Goal: Information Seeking & Learning: Learn about a topic

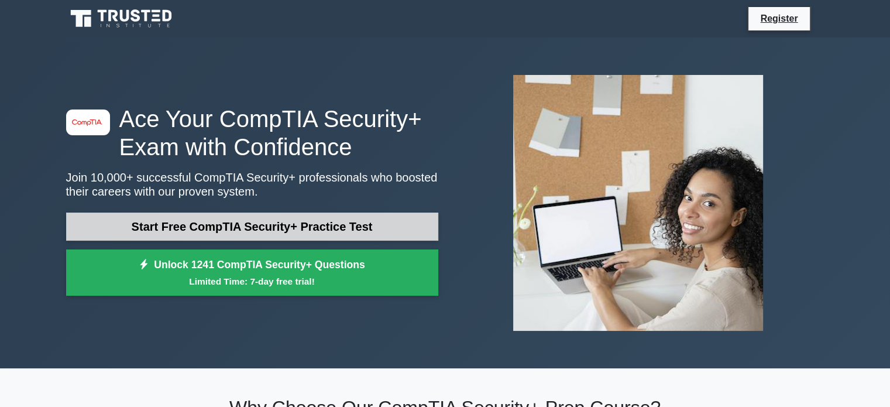
click at [230, 227] on link "Start Free CompTIA Security+ Practice Test" at bounding box center [252, 226] width 372 height 28
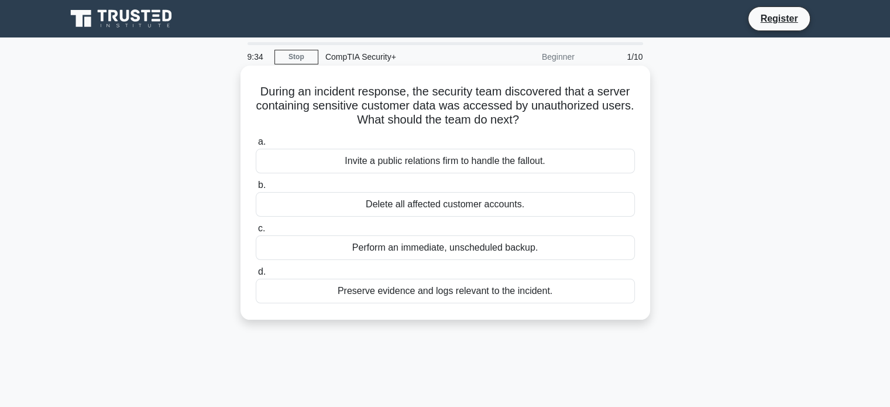
click at [410, 295] on div "Preserve evidence and logs relevant to the incident." at bounding box center [445, 291] width 379 height 25
click at [256, 276] on input "d. Preserve evidence and logs relevant to the incident." at bounding box center [256, 272] width 0 height 8
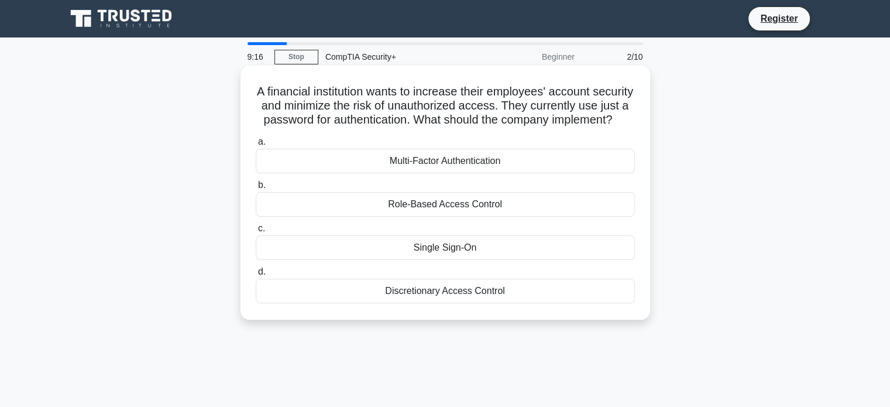
click at [437, 173] on div "Multi-Factor Authentication" at bounding box center [445, 161] width 379 height 25
click at [256, 146] on input "a. Multi-Factor Authentication" at bounding box center [256, 142] width 0 height 8
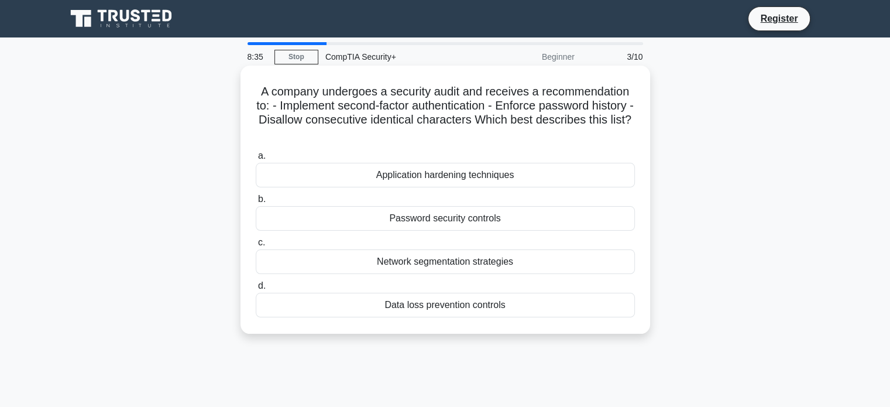
click at [429, 222] on div "Password security controls" at bounding box center [445, 218] width 379 height 25
click at [256, 203] on input "b. Password security controls" at bounding box center [256, 199] width 0 height 8
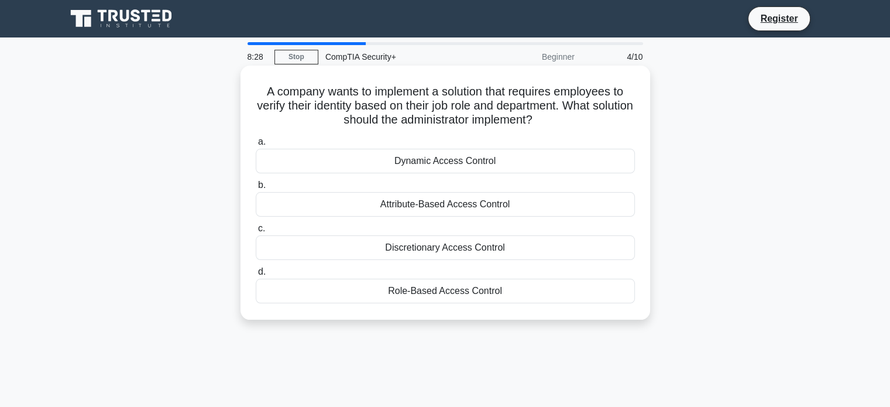
click at [428, 287] on div "Role-Based Access Control" at bounding box center [445, 291] width 379 height 25
click at [256, 276] on input "d. Role-Based Access Control" at bounding box center [256, 272] width 0 height 8
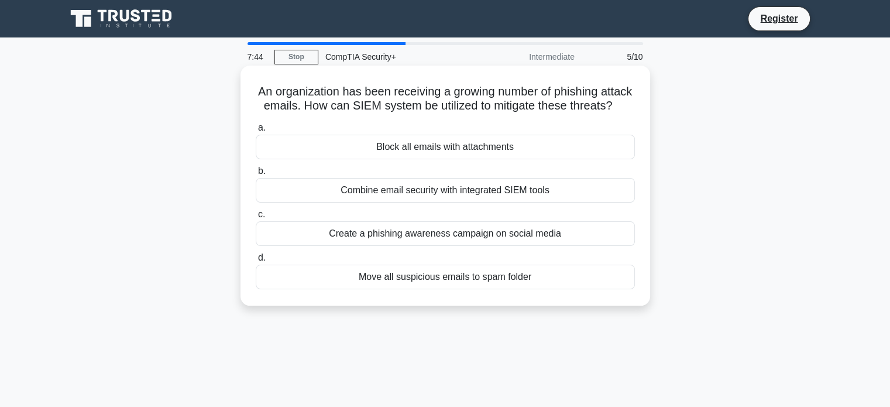
click at [454, 203] on div "Combine email security with integrated SIEM tools" at bounding box center [445, 190] width 379 height 25
click at [256, 175] on input "b. Combine email security with integrated SIEM tools" at bounding box center [256, 171] width 0 height 8
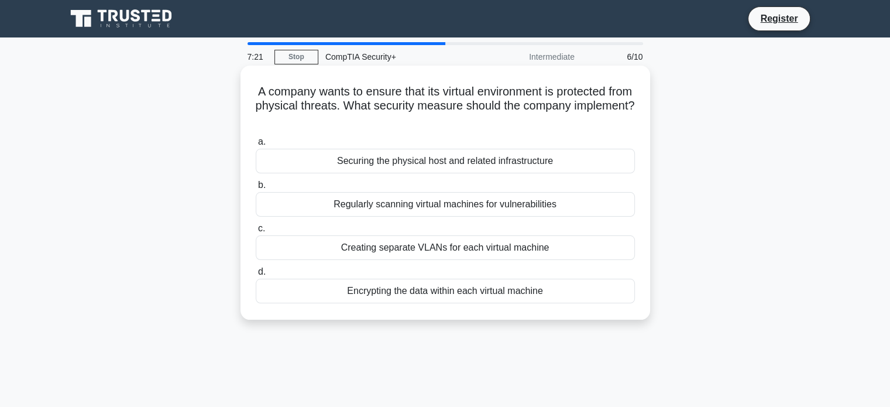
click at [417, 161] on div "Securing the physical host and related infrastructure" at bounding box center [445, 161] width 379 height 25
click at [256, 146] on input "a. Securing the physical host and related infrastructure" at bounding box center [256, 142] width 0 height 8
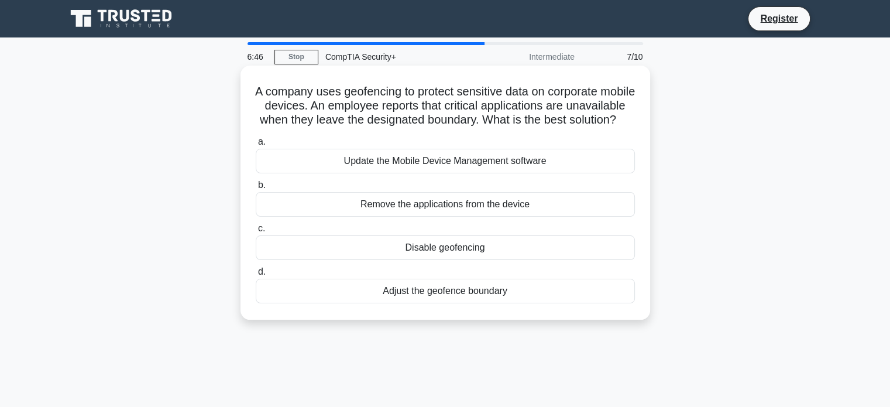
drag, startPoint x: 451, startPoint y: 317, endPoint x: 418, endPoint y: 308, distance: 33.9
click at [418, 303] on div "Adjust the geofence boundary" at bounding box center [445, 291] width 379 height 25
click at [256, 276] on input "d. Adjust the geofence boundary" at bounding box center [256, 272] width 0 height 8
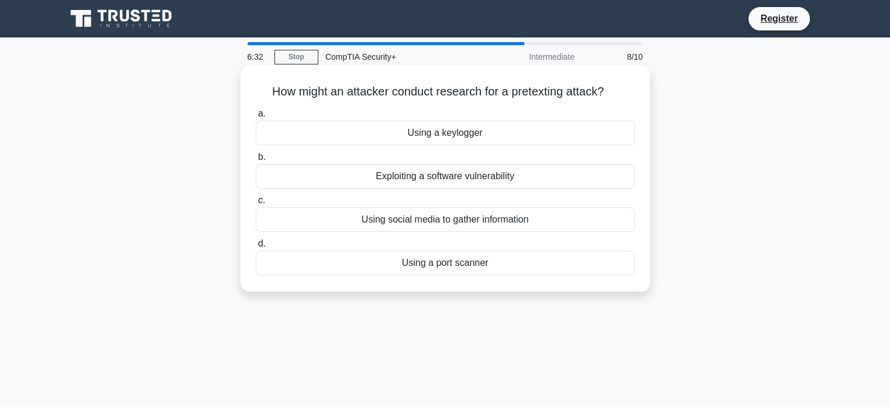
click at [444, 223] on div "Using social media to gather information" at bounding box center [445, 219] width 379 height 25
click at [256, 204] on input "c. Using social media to gather information" at bounding box center [256, 201] width 0 height 8
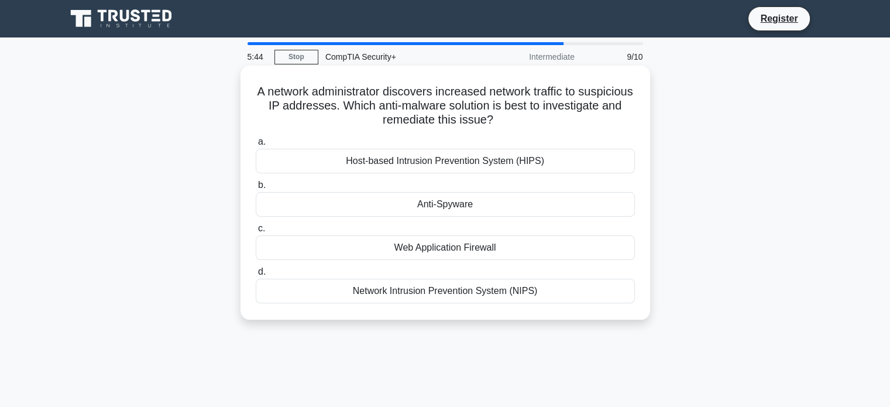
click at [454, 294] on div "Network Intrusion Prevention System (NIPS)" at bounding box center [445, 291] width 379 height 25
click at [256, 276] on input "d. Network Intrusion Prevention System (NIPS)" at bounding box center [256, 272] width 0 height 8
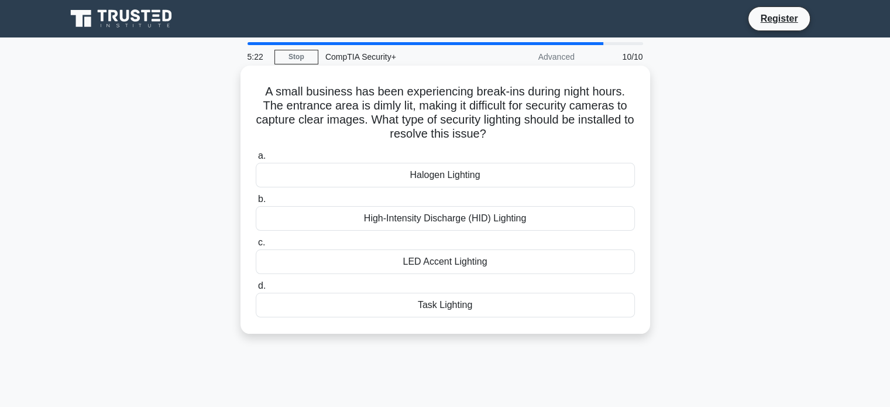
click at [471, 221] on div "High-Intensity Discharge (HID) Lighting" at bounding box center [445, 218] width 379 height 25
click at [256, 203] on input "b. High-Intensity Discharge (HID) Lighting" at bounding box center [256, 199] width 0 height 8
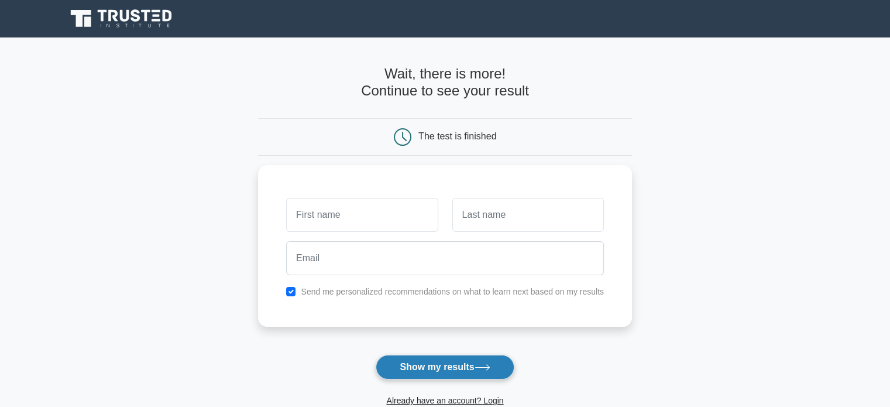
click at [452, 360] on button "Show my results" at bounding box center [445, 367] width 138 height 25
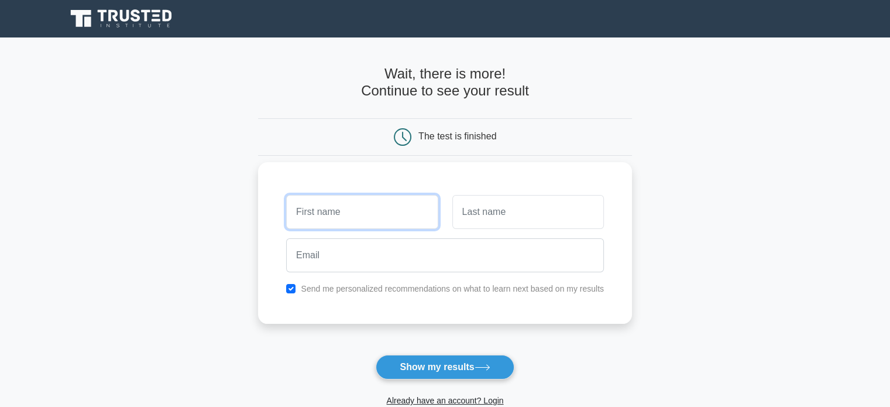
click at [407, 208] on input "text" at bounding box center [362, 212] width 152 height 34
drag, startPoint x: 412, startPoint y: 217, endPoint x: 200, endPoint y: 197, distance: 212.8
click at [200, 197] on main "Wait, there is more! Continue to see your result The test is finished and the" at bounding box center [445, 247] width 890 height 421
type input "kyle"
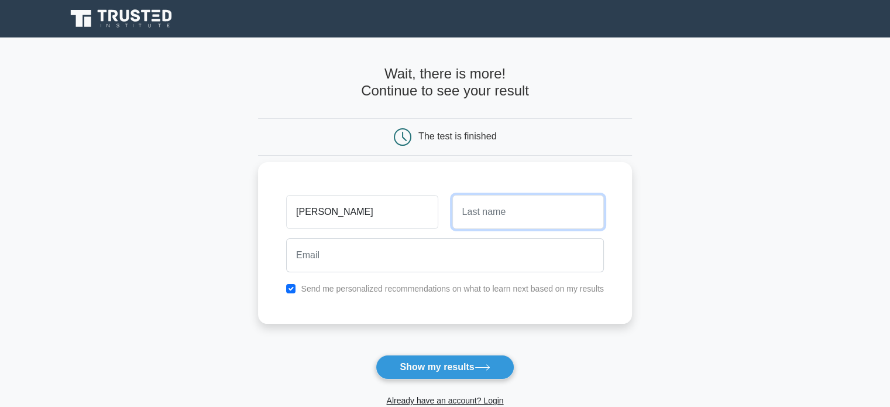
click at [480, 210] on input "text" at bounding box center [528, 212] width 152 height 34
type input "snipes"
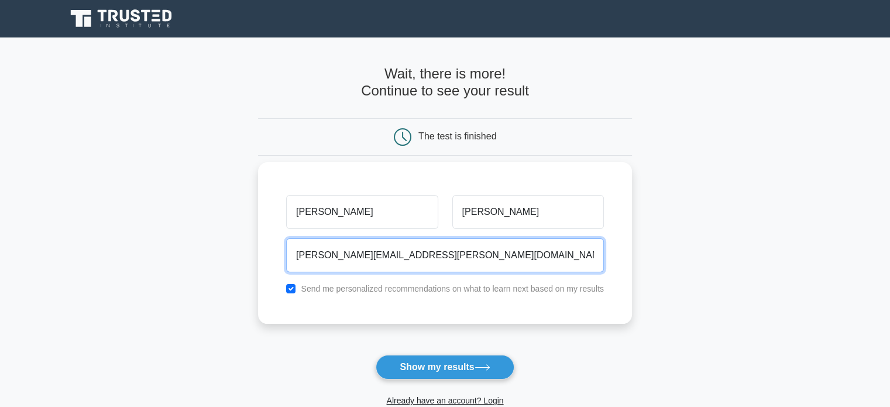
type input "kyle.snipes@hotmail.com"
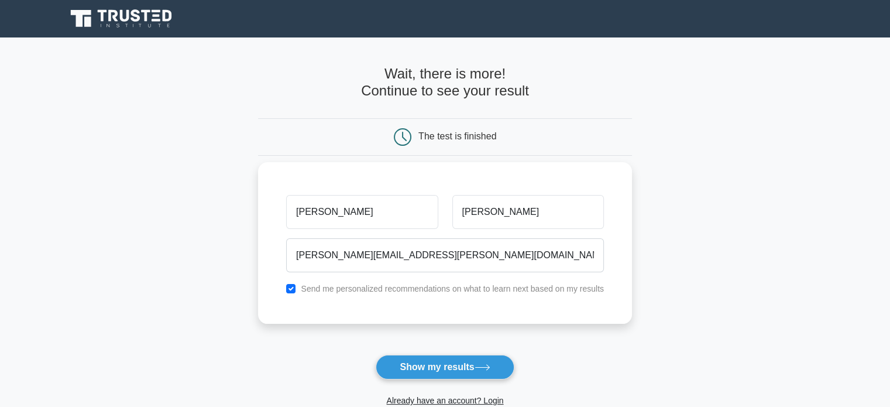
click at [289, 276] on div "kyle snipes kyle.snipes@hotmail.com Send me personalized recommendations on wha…" at bounding box center [445, 243] width 374 height 162
click at [291, 290] on input "checkbox" at bounding box center [290, 288] width 9 height 9
checkbox input "false"
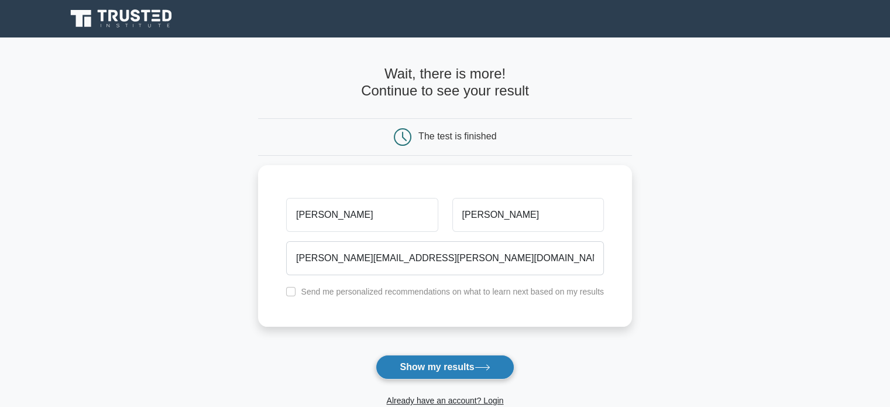
click at [452, 362] on button "Show my results" at bounding box center [445, 367] width 138 height 25
